Goal: Task Accomplishment & Management: Manage account settings

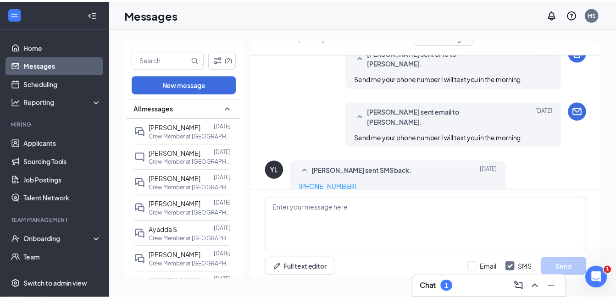
scroll to position [241, 0]
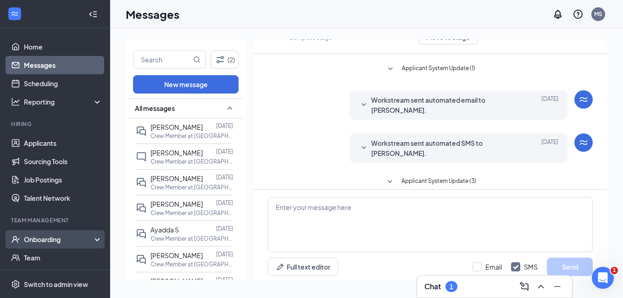
click at [52, 239] on div "Onboarding" at bounding box center [59, 239] width 71 height 9
click at [50, 251] on link "Overview" at bounding box center [63, 258] width 78 height 18
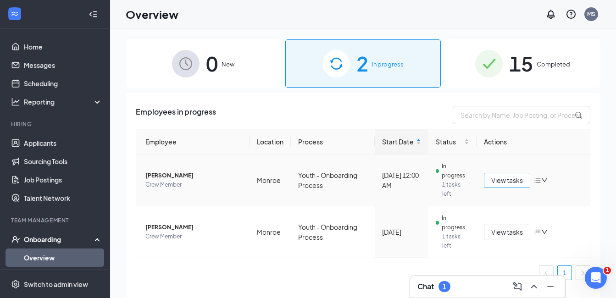
click at [511, 179] on span "View tasks" at bounding box center [507, 180] width 32 height 10
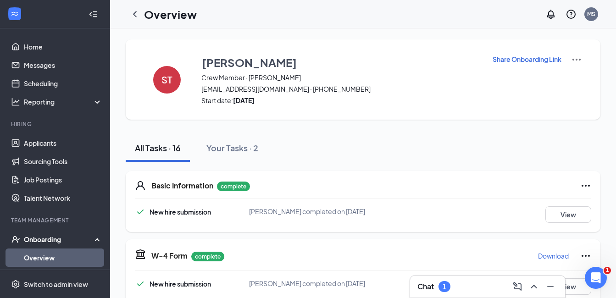
click at [586, 185] on icon "Ellipses" at bounding box center [586, 186] width 8 height 2
click at [232, 156] on button "Your Tasks · 2" at bounding box center [232, 148] width 70 height 28
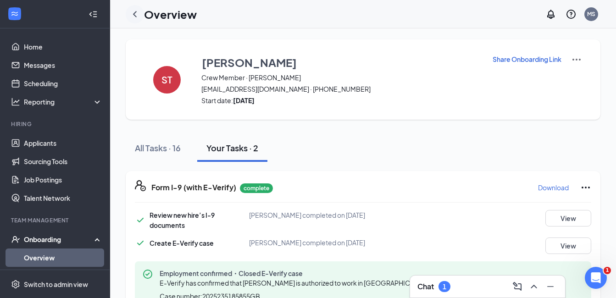
click at [138, 18] on icon "ChevronLeft" at bounding box center [134, 14] width 11 height 11
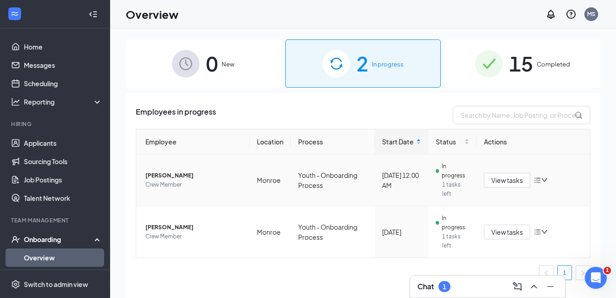
click at [537, 180] on icon "bars" at bounding box center [537, 180] width 6 height 5
click at [167, 176] on span "[PERSON_NAME]" at bounding box center [193, 175] width 97 height 9
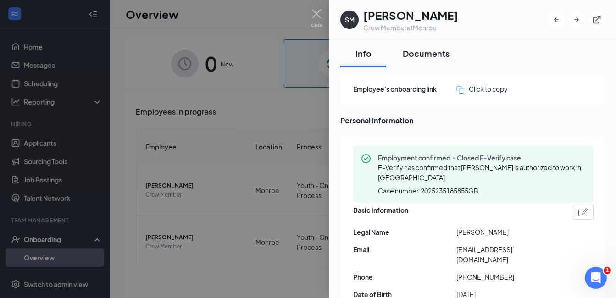
click at [445, 53] on div "Documents" at bounding box center [426, 53] width 47 height 11
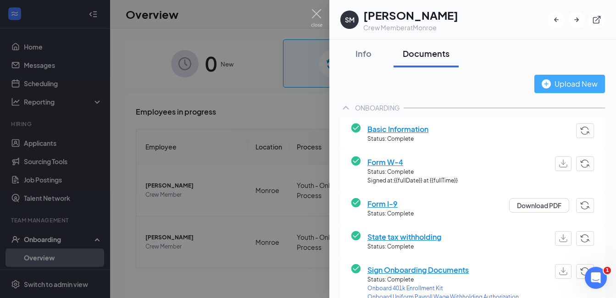
click at [542, 85] on img "button" at bounding box center [546, 83] width 9 height 9
click at [321, 20] on img at bounding box center [316, 18] width 11 height 18
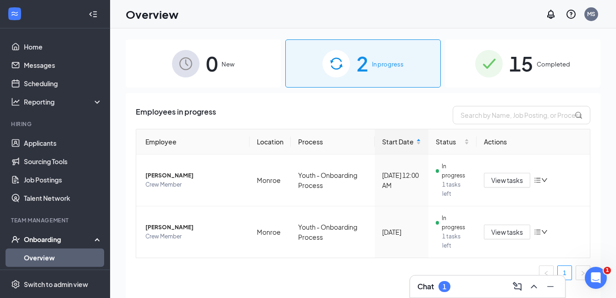
click at [40, 251] on link "Overview" at bounding box center [63, 258] width 78 height 18
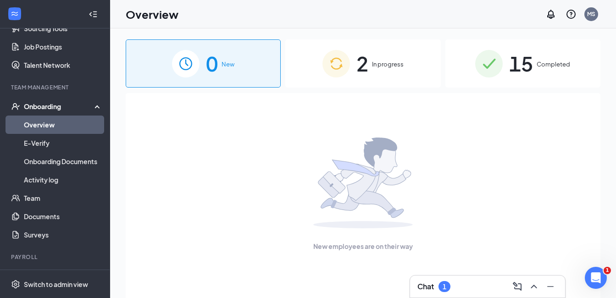
scroll to position [137, 0]
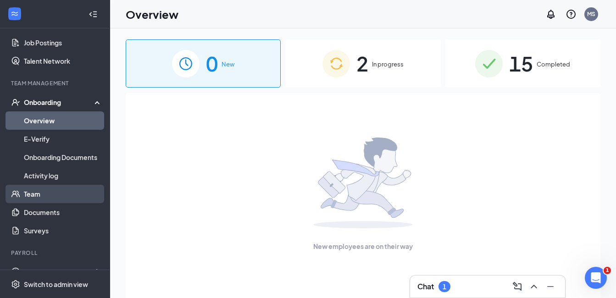
click at [50, 194] on link "Team" at bounding box center [63, 194] width 78 height 18
